Goal: Information Seeking & Learning: Learn about a topic

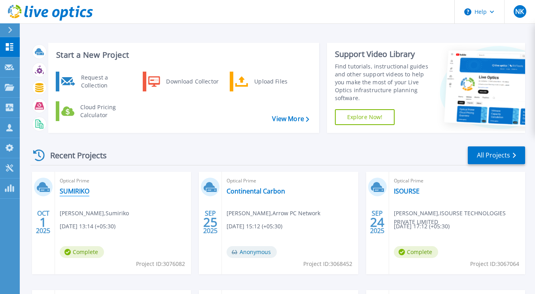
click at [85, 189] on link "SUMIRIKO" at bounding box center [75, 191] width 30 height 8
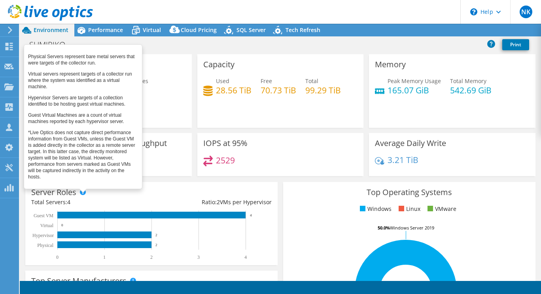
select select "USD"
radio input "true"
radio input "false"
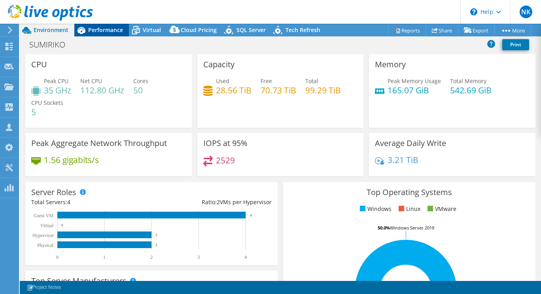
click at [100, 32] on span "Performance" at bounding box center [105, 30] width 35 height 8
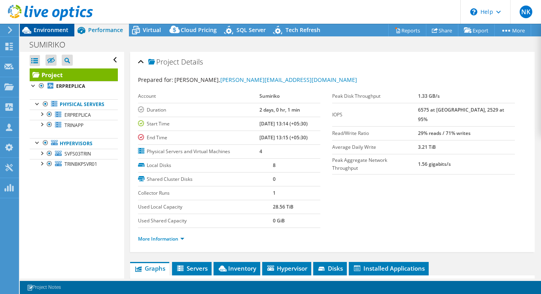
click at [51, 29] on span "Environment" at bounding box center [51, 30] width 35 height 8
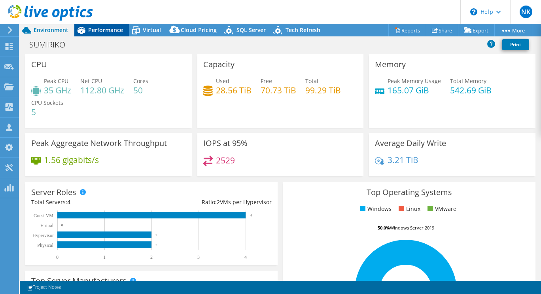
click at [103, 29] on span "Performance" at bounding box center [105, 30] width 35 height 8
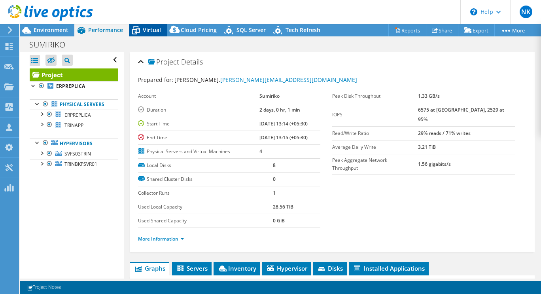
click at [148, 28] on span "Virtual" at bounding box center [152, 30] width 18 height 8
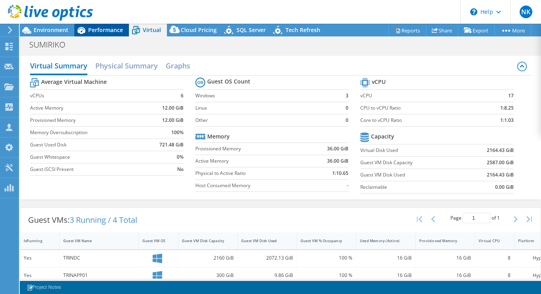
click at [104, 30] on span "Performance" at bounding box center [105, 30] width 35 height 8
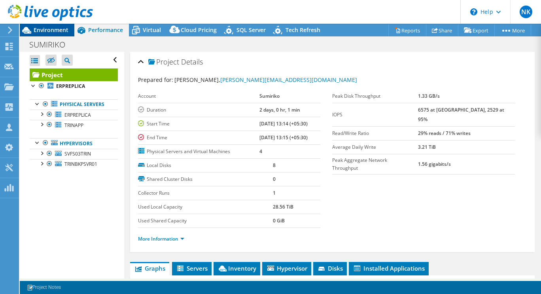
click at [49, 31] on span "Environment" at bounding box center [51, 30] width 35 height 8
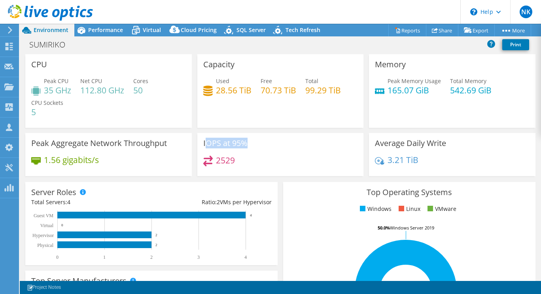
drag, startPoint x: 202, startPoint y: 142, endPoint x: 246, endPoint y: 144, distance: 44.0
click at [246, 144] on div "IOPS at 95% 2529" at bounding box center [280, 154] width 166 height 43
click at [284, 151] on div "IOPS at 95% 2529" at bounding box center [280, 154] width 166 height 43
click at [102, 34] on div "Performance" at bounding box center [101, 30] width 55 height 13
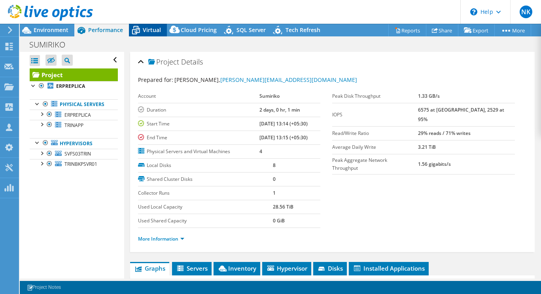
click at [148, 31] on span "Virtual" at bounding box center [152, 30] width 18 height 8
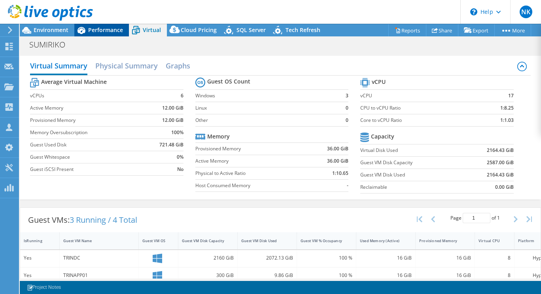
click at [110, 30] on span "Performance" at bounding box center [105, 30] width 35 height 8
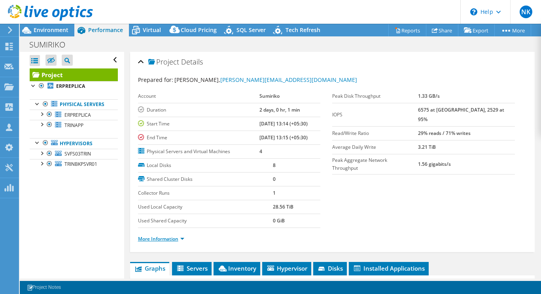
click at [179, 236] on link "More Information" at bounding box center [161, 238] width 46 height 7
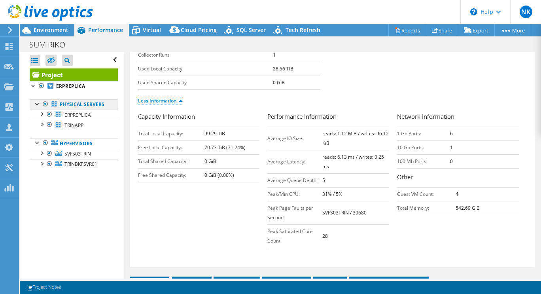
scroll to position [134, 0]
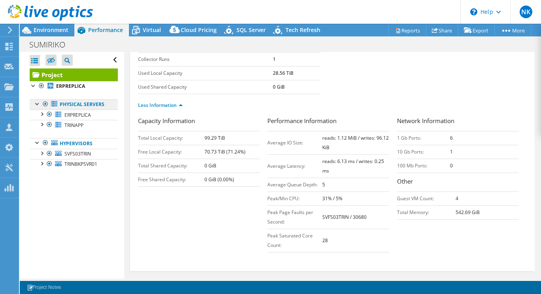
click at [70, 104] on link "Physical Servers" at bounding box center [74, 104] width 88 height 10
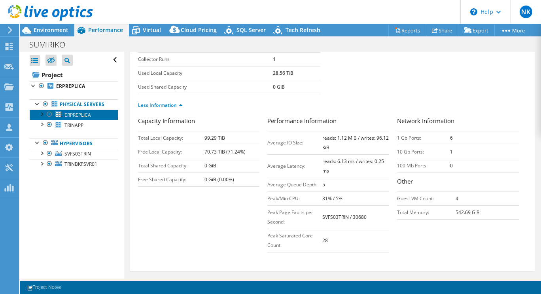
click at [72, 118] on span "ERPREPLICA" at bounding box center [77, 115] width 26 height 7
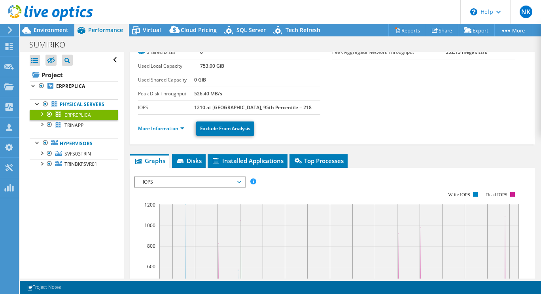
scroll to position [57, 0]
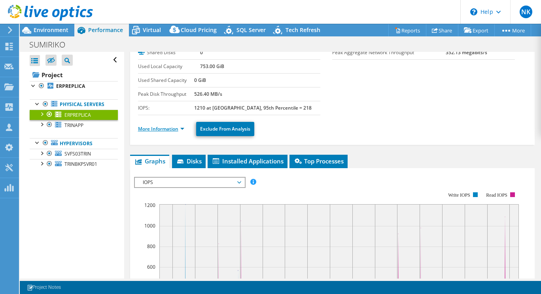
click at [181, 128] on link "More Information" at bounding box center [161, 128] width 46 height 7
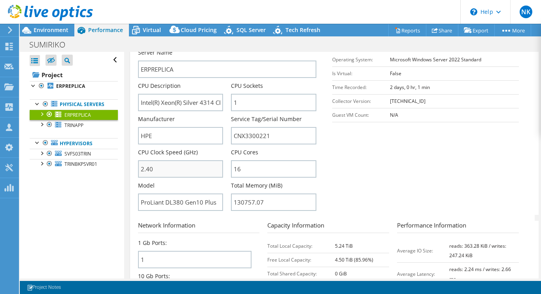
scroll to position [177, 0]
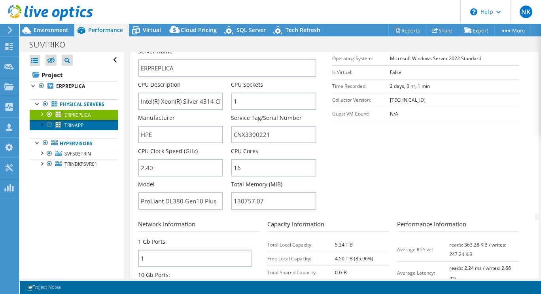
click at [76, 129] on span "TRINAPP" at bounding box center [73, 125] width 19 height 7
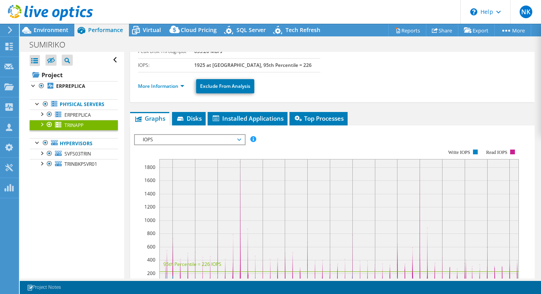
scroll to position [99, 0]
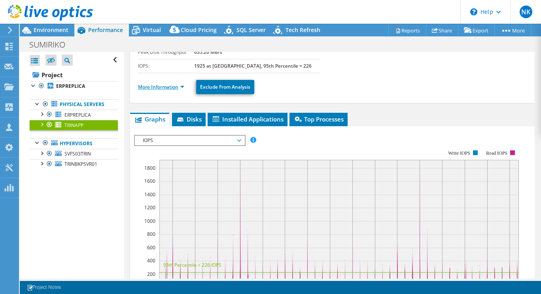
click at [180, 87] on link "More Information" at bounding box center [161, 86] width 46 height 7
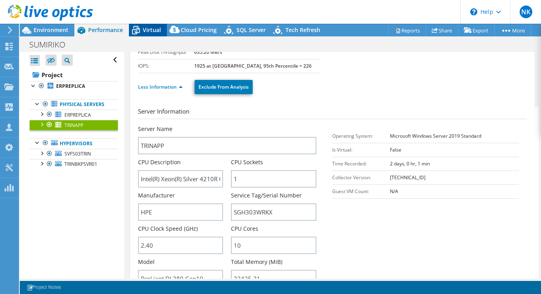
click at [143, 29] on span "Virtual" at bounding box center [152, 30] width 18 height 8
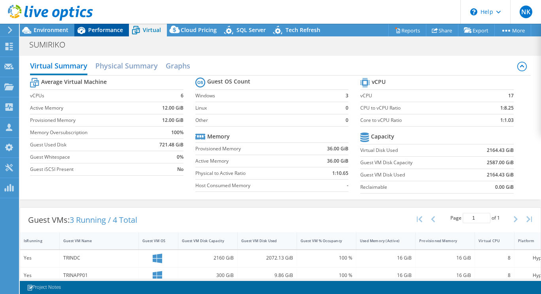
click at [103, 30] on span "Performance" at bounding box center [105, 30] width 35 height 8
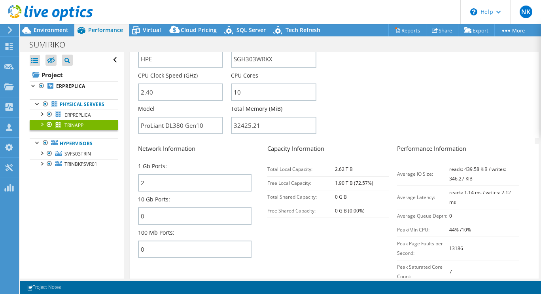
scroll to position [252, 0]
click at [85, 157] on span "SVFS03TRIN" at bounding box center [77, 153] width 26 height 7
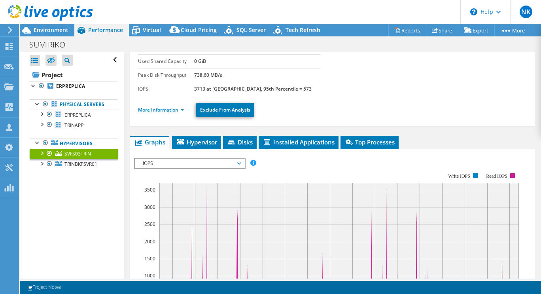
scroll to position [71, 0]
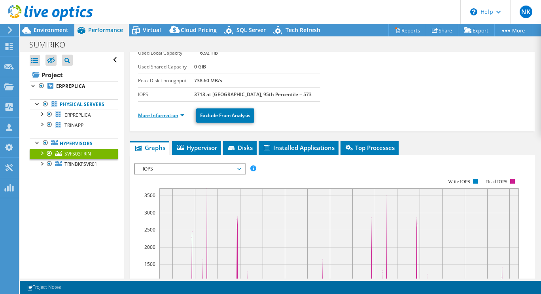
click at [180, 117] on link "More Information" at bounding box center [161, 115] width 46 height 7
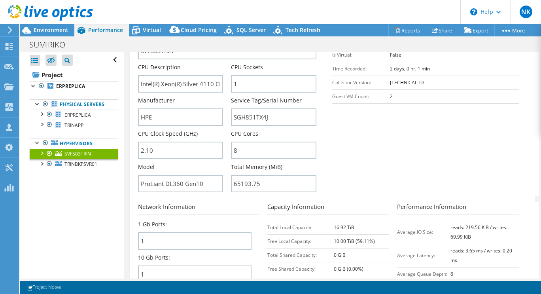
scroll to position [194, 0]
click at [78, 167] on span "TRINBKPSVR01" at bounding box center [80, 164] width 33 height 7
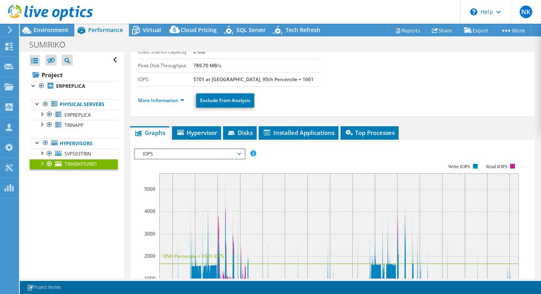
scroll to position [85, 0]
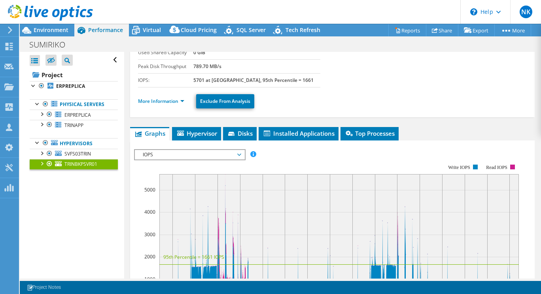
click at [185, 99] on li "More Information" at bounding box center [163, 101] width 51 height 9
click at [183, 99] on link "More Information" at bounding box center [161, 101] width 46 height 7
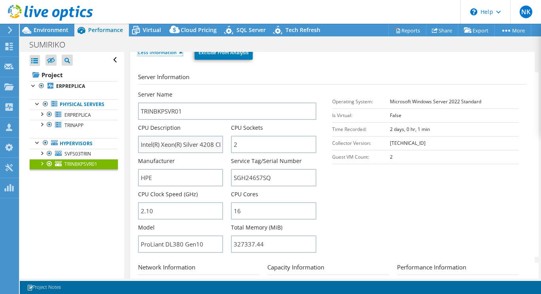
scroll to position [134, 0]
click at [193, 144] on input "Intel(R) Xeon(R) Silver 4208 CPU @ 2.10GHz" at bounding box center [180, 143] width 85 height 17
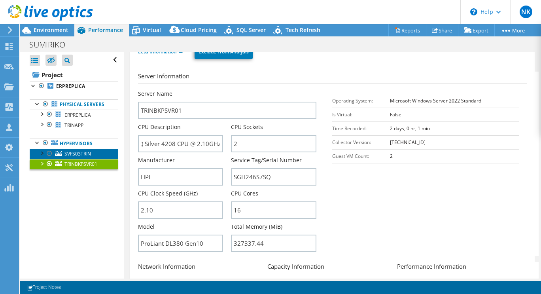
scroll to position [0, 0]
click at [87, 157] on span "SVFS03TRIN" at bounding box center [77, 153] width 26 height 7
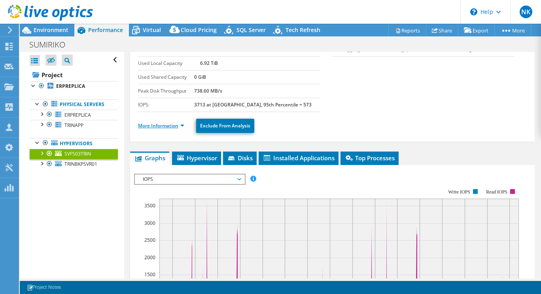
scroll to position [60, 0]
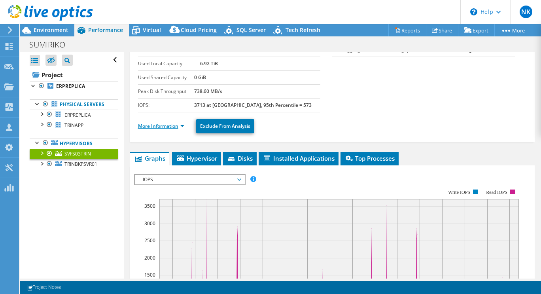
click at [181, 125] on link "More Information" at bounding box center [161, 126] width 46 height 7
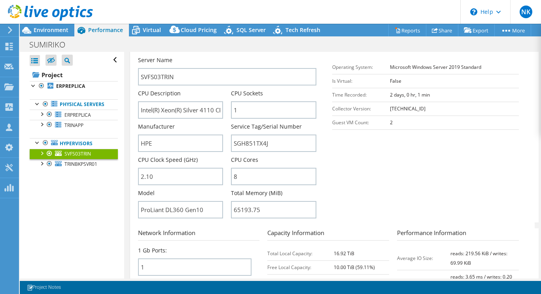
scroll to position [168, 0]
click at [84, 130] on link "TRINAPP" at bounding box center [74, 125] width 88 height 10
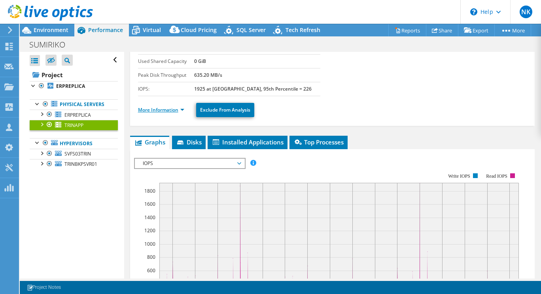
scroll to position [76, 0]
click at [181, 108] on link "More Information" at bounding box center [161, 110] width 46 height 7
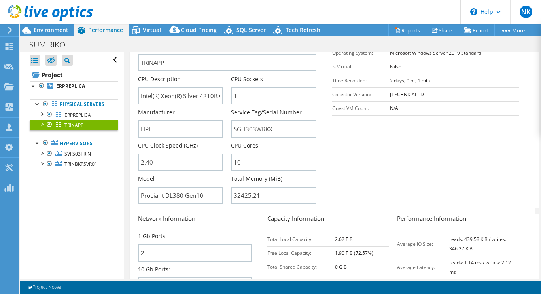
scroll to position [182, 0]
click at [80, 118] on span "ERPREPLICA" at bounding box center [77, 115] width 26 height 7
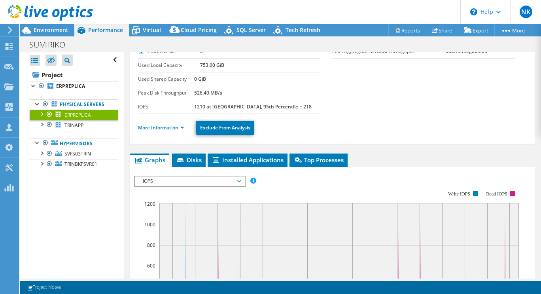
scroll to position [55, 0]
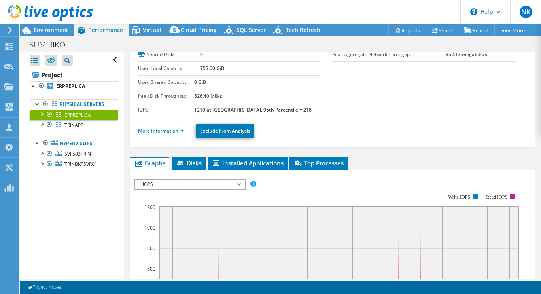
click at [182, 130] on link "More Information" at bounding box center [161, 130] width 46 height 7
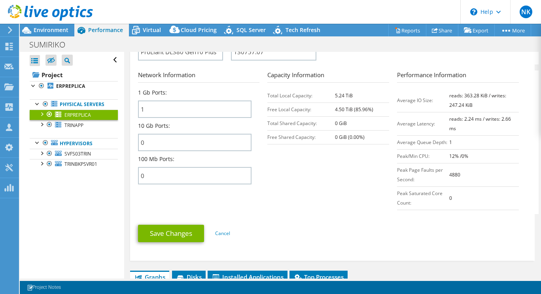
scroll to position [443, 0]
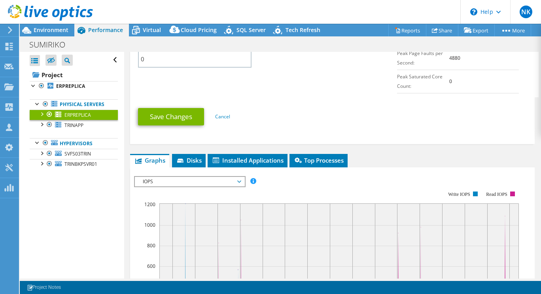
click at [225, 184] on span "IOPS" at bounding box center [190, 181] width 102 height 9
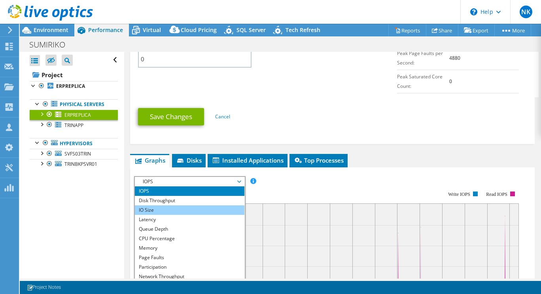
scroll to position [28, 0]
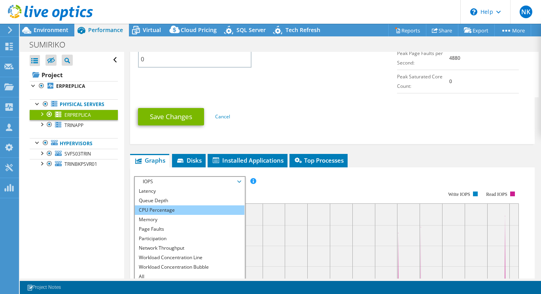
click at [163, 211] on li "CPU Percentage" at bounding box center [190, 209] width 110 height 9
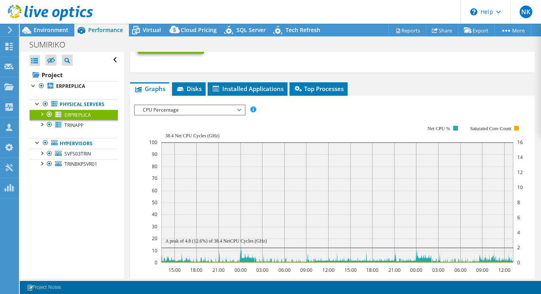
scroll to position [554, 0]
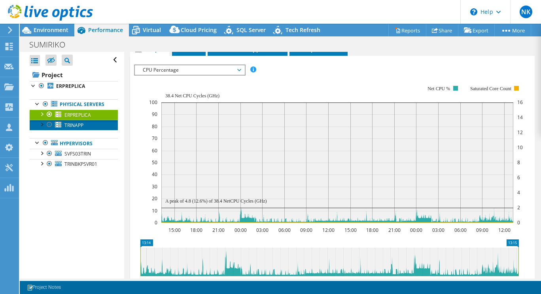
click at [72, 129] on span "TRINAPP" at bounding box center [73, 125] width 19 height 7
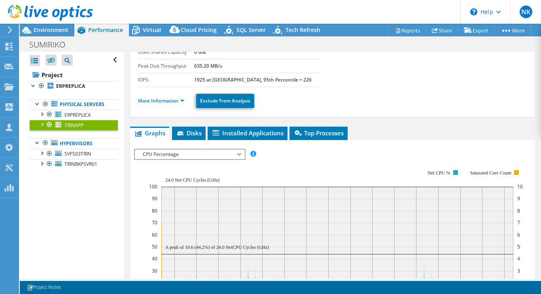
scroll to position [84, 0]
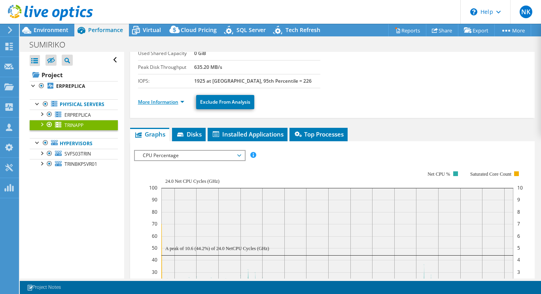
click at [179, 102] on link "More Information" at bounding box center [161, 101] width 46 height 7
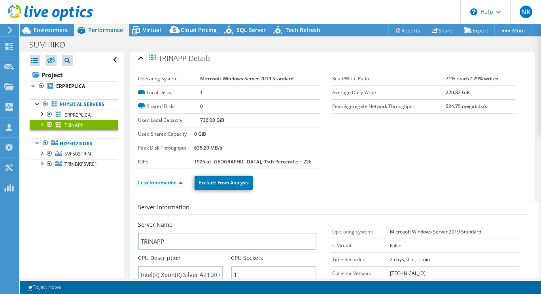
scroll to position [3, 0]
click at [84, 118] on span "ERPREPLICA" at bounding box center [77, 115] width 26 height 7
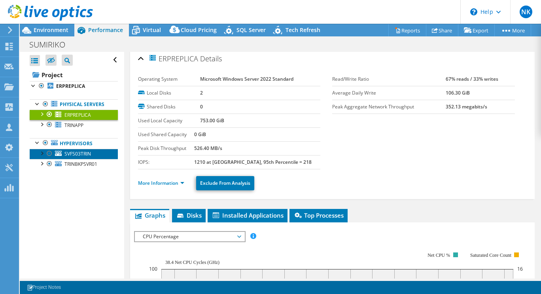
click at [85, 157] on span "SVFS03TRIN" at bounding box center [77, 153] width 26 height 7
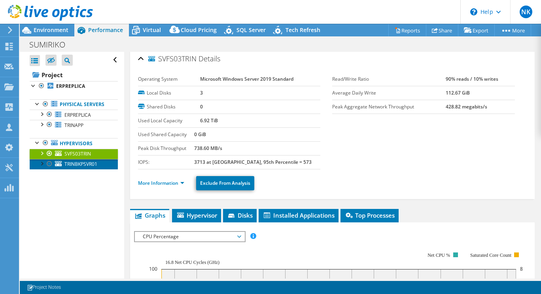
click at [85, 167] on span "TRINBKPSVR01" at bounding box center [80, 164] width 33 height 7
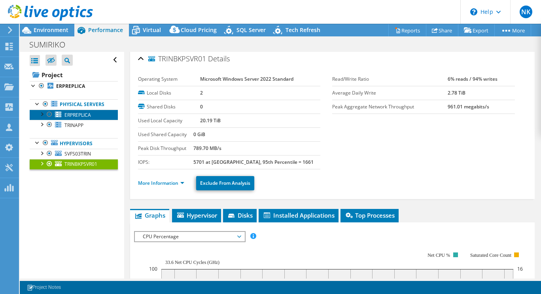
click at [84, 118] on span "ERPREPLICA" at bounding box center [77, 115] width 26 height 7
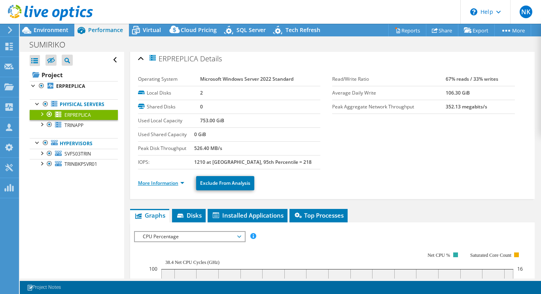
click at [179, 182] on link "More Information" at bounding box center [161, 183] width 46 height 7
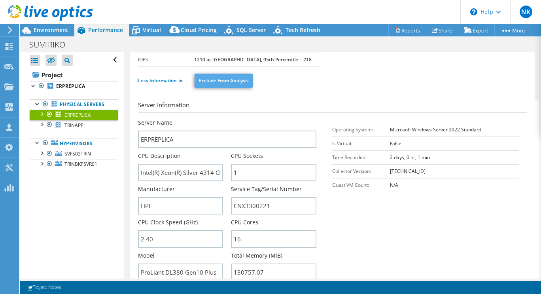
scroll to position [158, 0]
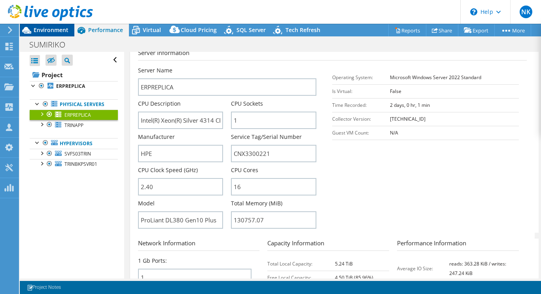
click at [49, 34] on div "Environment" at bounding box center [47, 30] width 55 height 13
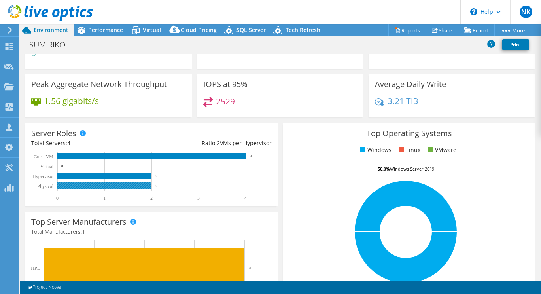
scroll to position [0, 0]
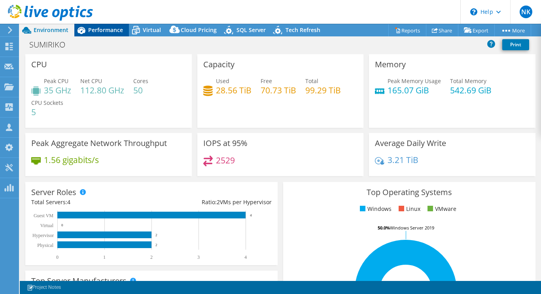
click at [101, 30] on span "Performance" at bounding box center [105, 30] width 35 height 8
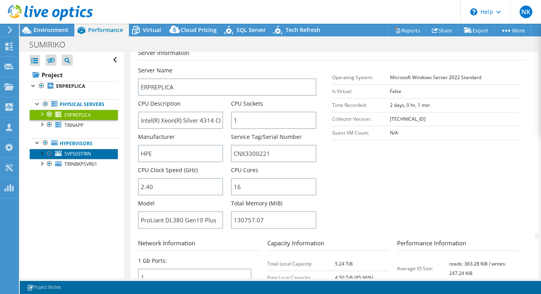
click at [71, 157] on span "SVFS03TRIN" at bounding box center [77, 153] width 26 height 7
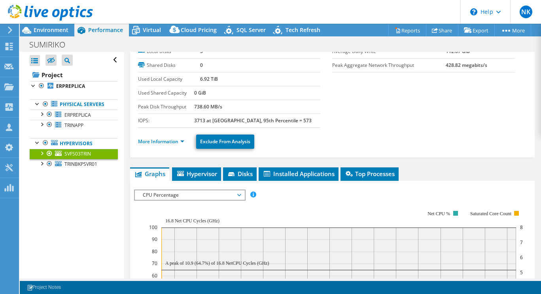
scroll to position [38, 0]
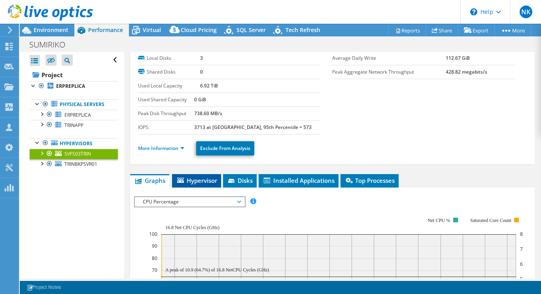
click at [211, 180] on span "Hypervisor" at bounding box center [196, 180] width 41 height 8
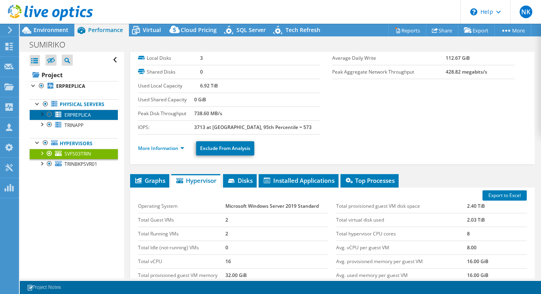
click at [76, 118] on span "ERPREPLICA" at bounding box center [77, 115] width 26 height 7
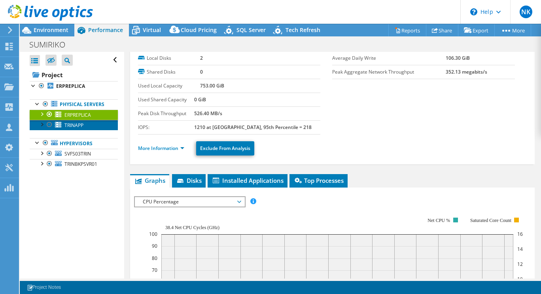
click at [75, 129] on span "TRINAPP" at bounding box center [73, 125] width 19 height 7
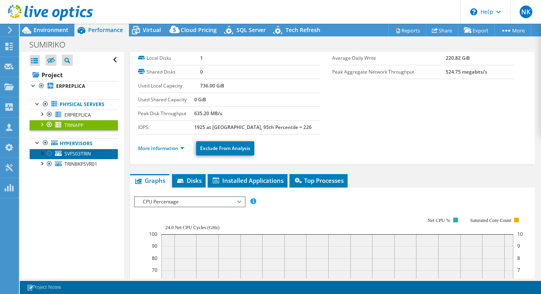
click at [77, 157] on span "SVFS03TRIN" at bounding box center [77, 153] width 26 height 7
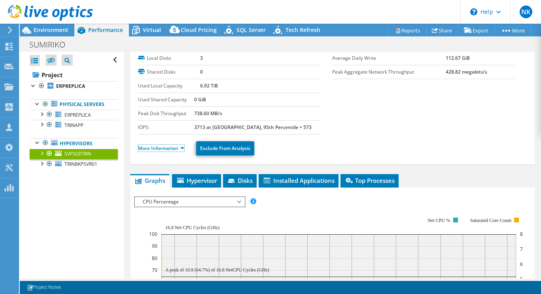
click at [178, 148] on link "More Information" at bounding box center [161, 148] width 46 height 7
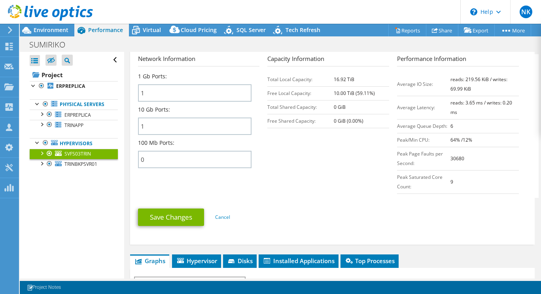
scroll to position [342, 0]
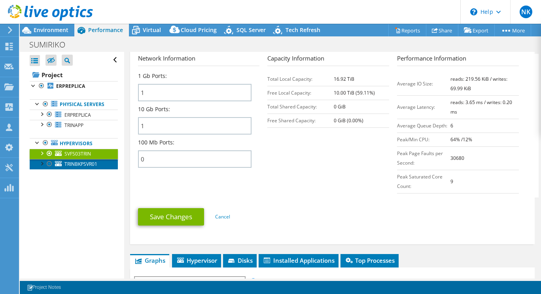
click at [83, 167] on span "TRINBKPSVR01" at bounding box center [80, 164] width 33 height 7
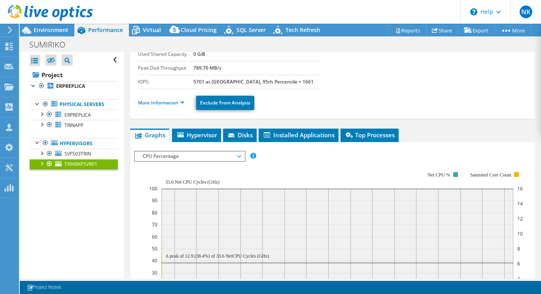
scroll to position [83, 0]
